Goal: Find specific page/section: Find specific page/section

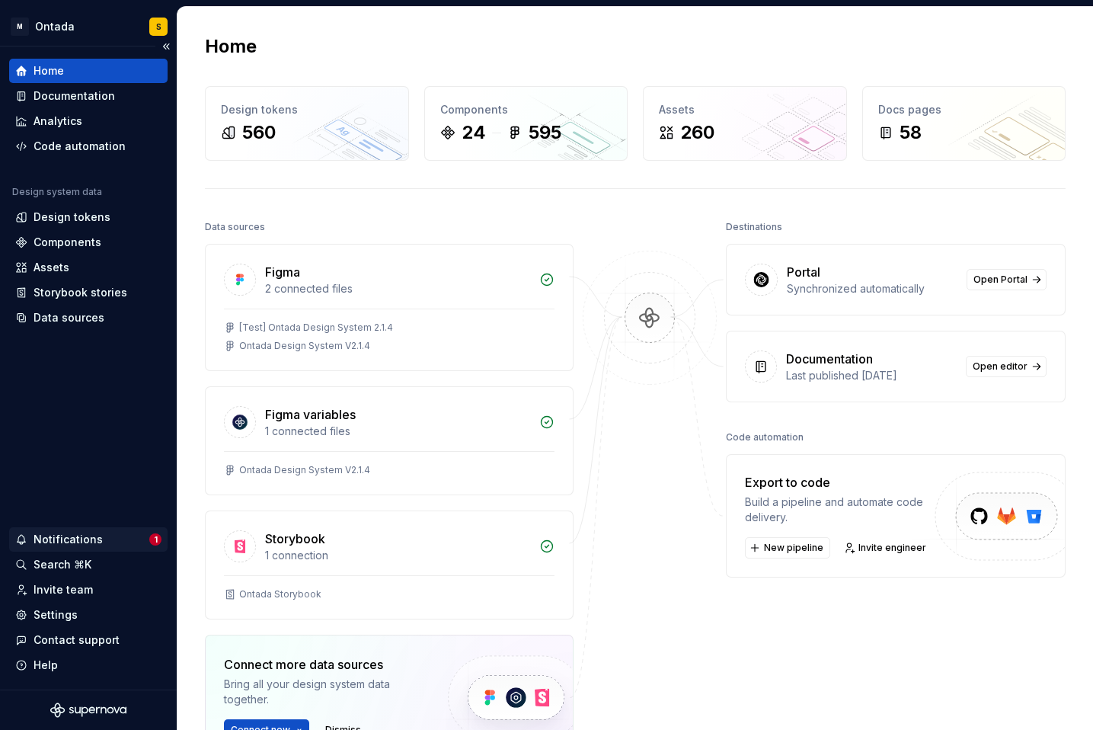
click at [73, 533] on div "Notifications" at bounding box center [68, 539] width 69 height 15
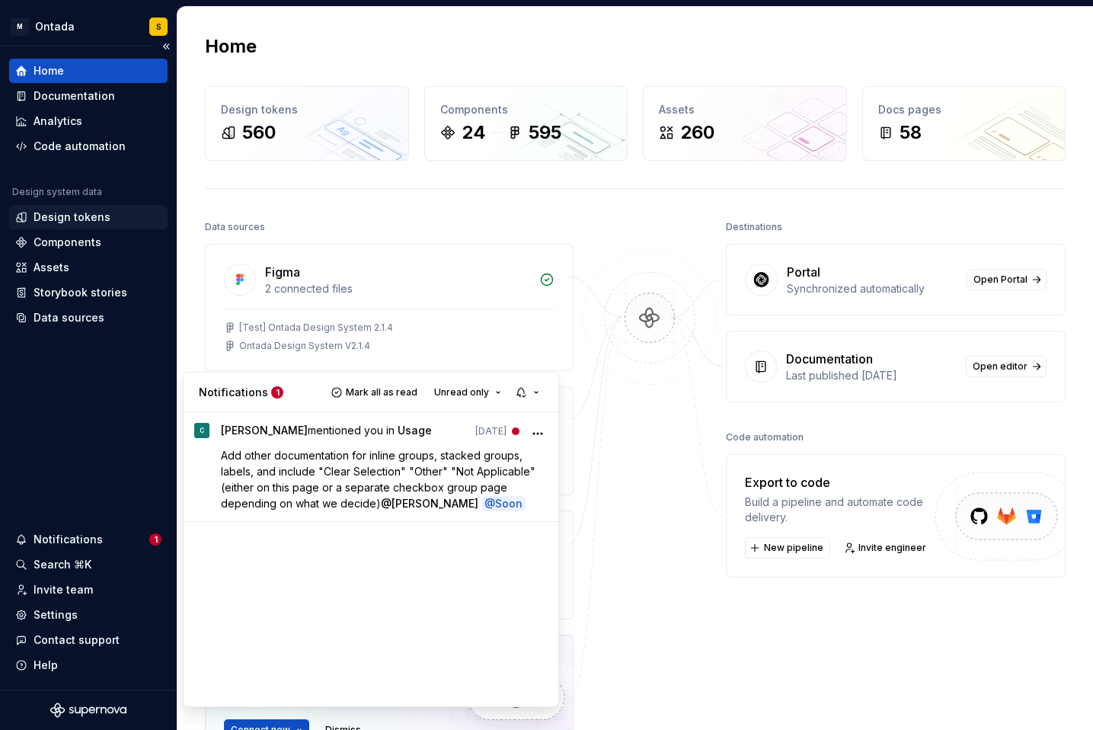
click at [80, 226] on html "M Ontada S Home Documentation Analytics Code automation Design system data Desi…" at bounding box center [546, 365] width 1093 height 730
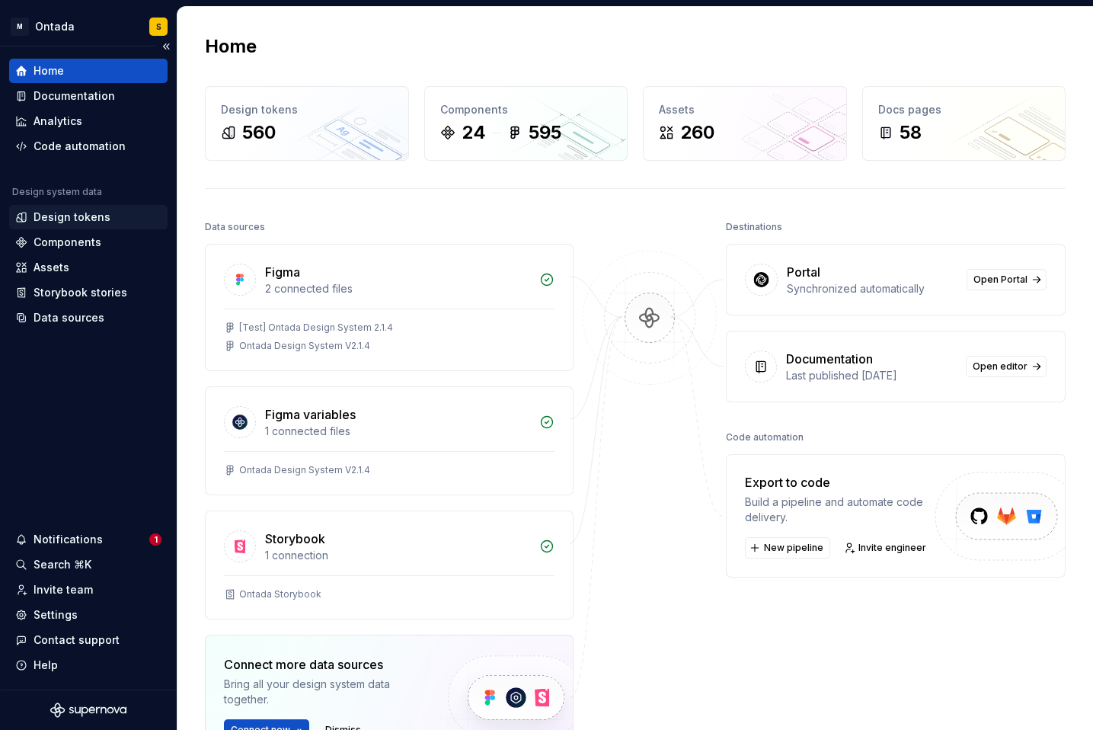
click at [83, 206] on div "Design tokens" at bounding box center [88, 217] width 158 height 24
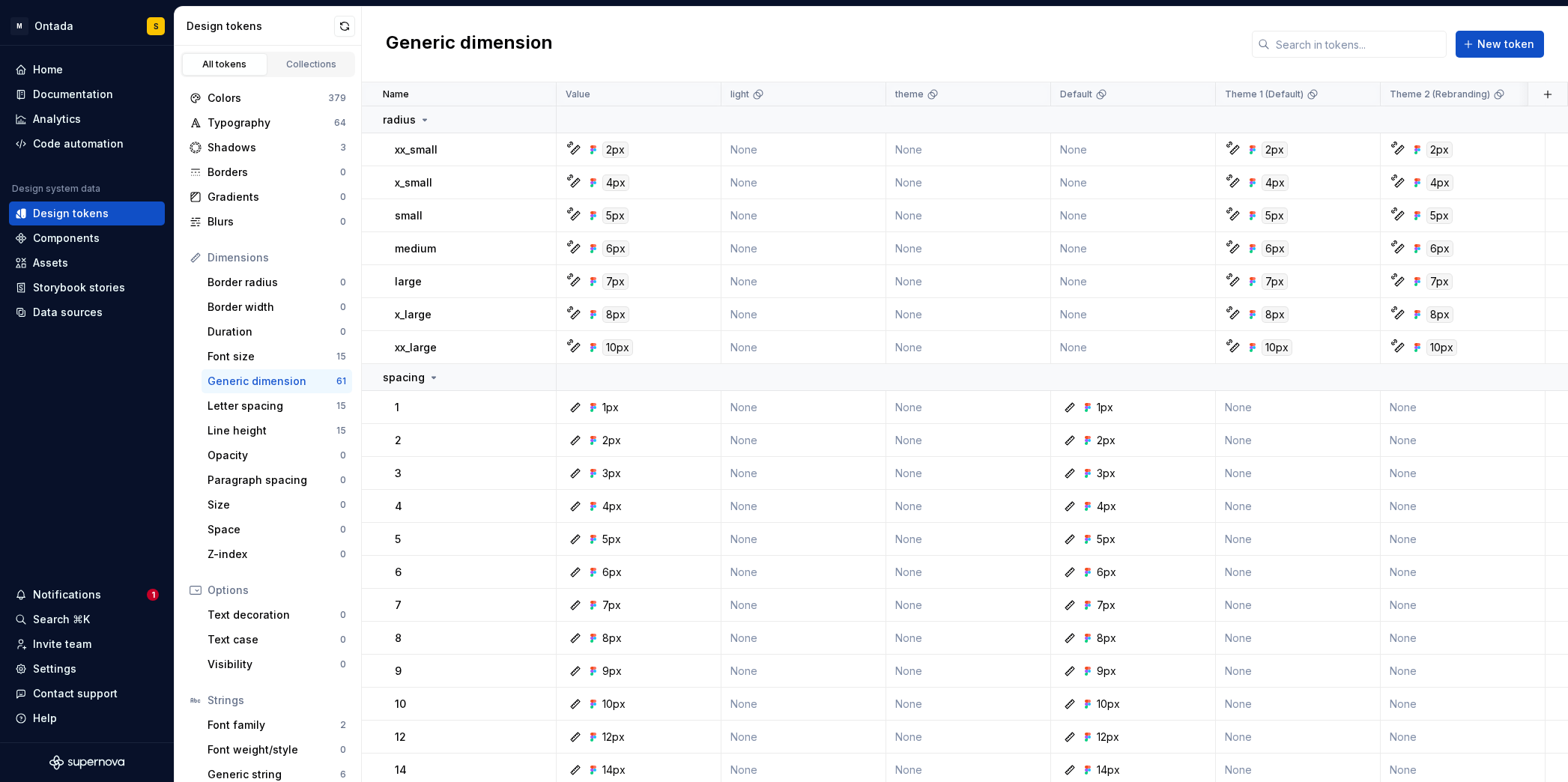
click at [634, 31] on div "Generic dimension New token" at bounding box center [965, 44] width 1206 height 76
click at [293, 66] on div "Collections" at bounding box center [312, 64] width 75 height 12
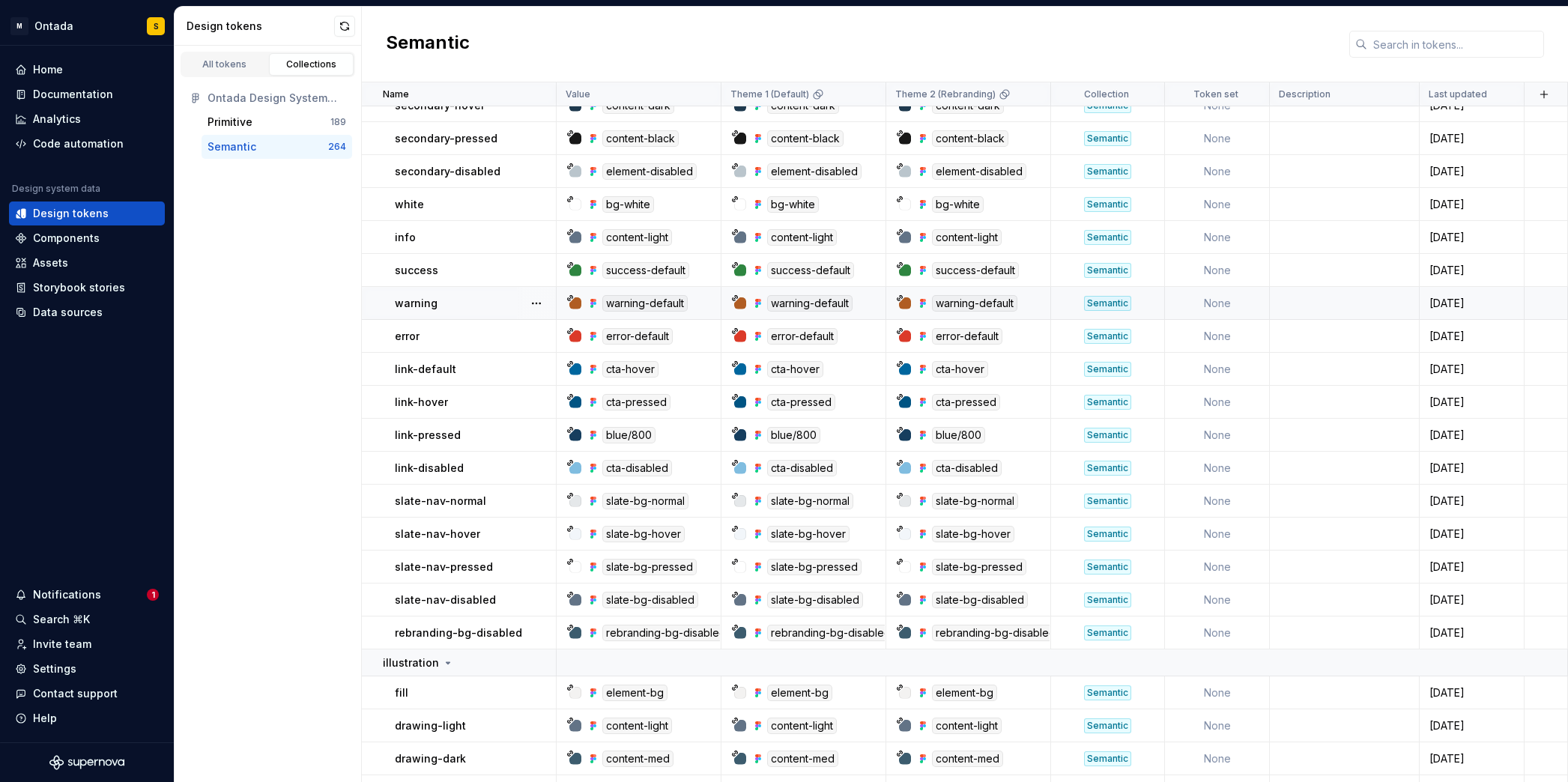
scroll to position [3203, 0]
